Goal: Task Accomplishment & Management: Manage account settings

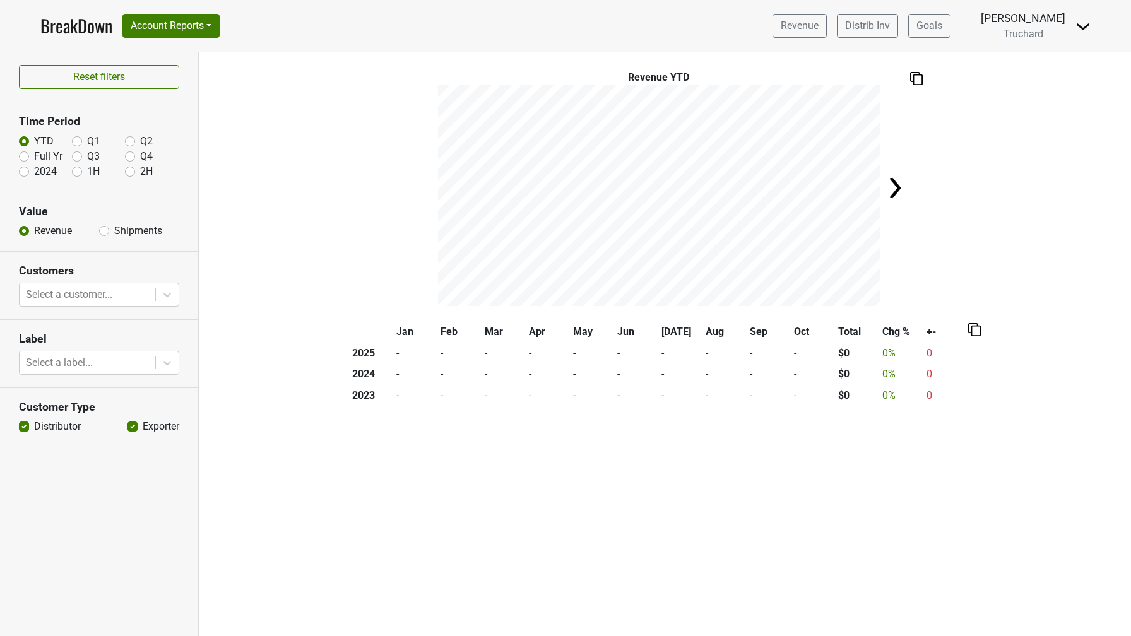
click at [1071, 26] on div "Revenue Distrib Inv Goals Anthony Truchard Truchard Control Center Open Leadran…" at bounding box center [926, 26] width 328 height 32
click at [1077, 26] on img at bounding box center [1082, 26] width 15 height 15
click at [1026, 91] on link "Logout" at bounding box center [1040, 91] width 100 height 20
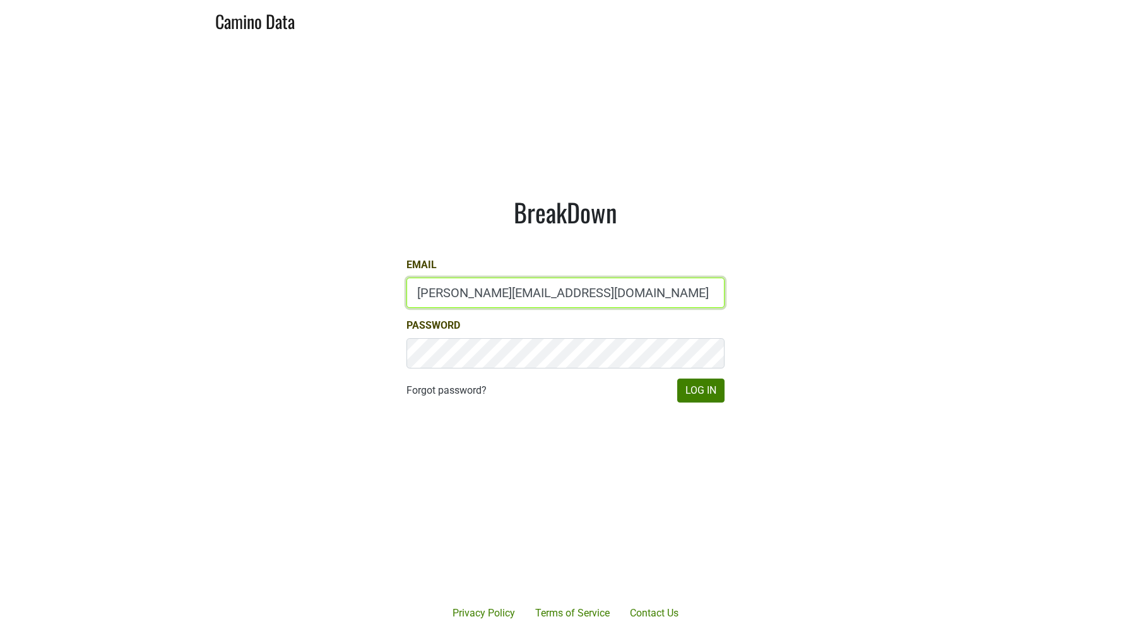
click at [500, 283] on input "[PERSON_NAME][EMAIL_ADDRESS][DOMAIN_NAME]" at bounding box center [565, 293] width 318 height 30
drag, startPoint x: 442, startPoint y: 294, endPoint x: 362, endPoint y: 285, distance: 81.3
click at [362, 285] on main "BreakDown Email [EMAIL_ADDRESS][DOMAIN_NAME] Password Forgot password? Log In" at bounding box center [565, 299] width 1131 height 519
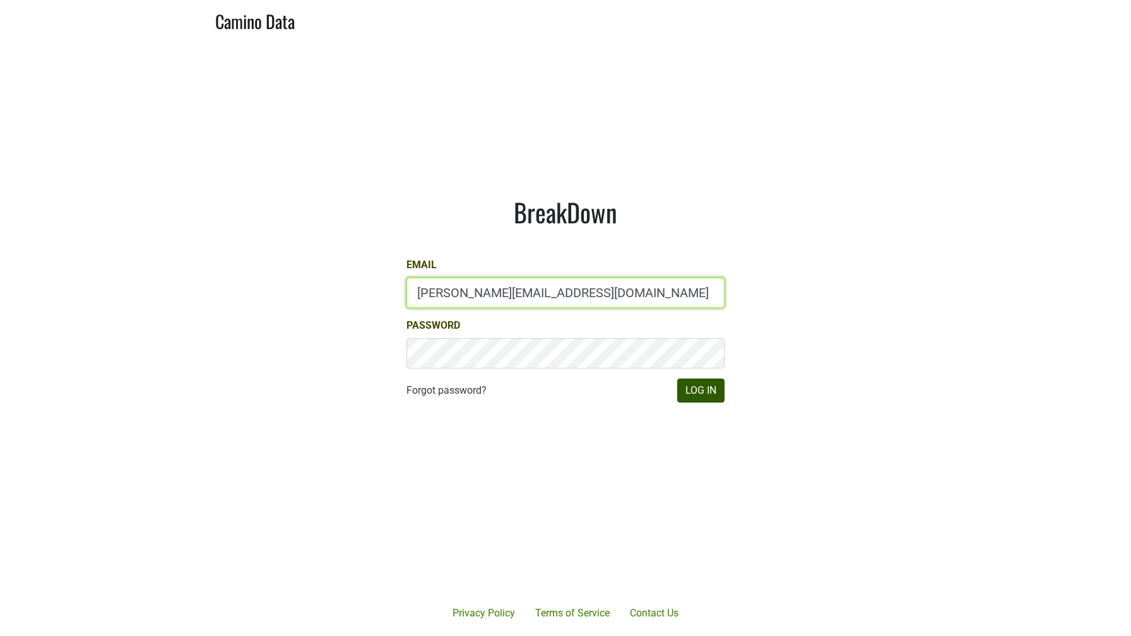
type input "[PERSON_NAME][EMAIL_ADDRESS][DOMAIN_NAME]"
click at [693, 394] on button "Log In" at bounding box center [700, 391] width 47 height 24
